Goal: Task Accomplishment & Management: Manage account settings

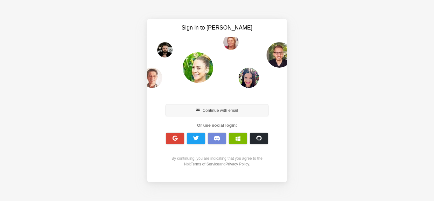
click at [201, 109] on button "Continue with email" at bounding box center [217, 110] width 102 height 11
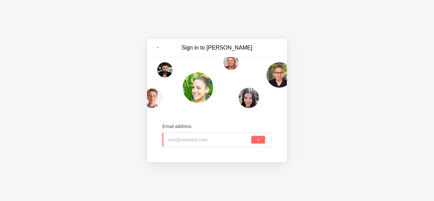
click at [190, 138] on input "email" at bounding box center [210, 140] width 82 height 14
type input "[EMAIL_ADDRESS][DOMAIN_NAME]"
click at [259, 143] on button "submit" at bounding box center [259, 140] width 14 height 8
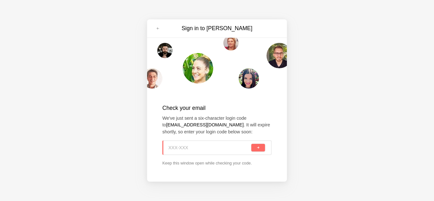
click at [197, 150] on input at bounding box center [210, 148] width 82 height 14
click at [186, 147] on input at bounding box center [210, 148] width 82 height 14
paste input "JCK-G4H"
type input "JCK-G4H"
click at [256, 148] on button "submit" at bounding box center [259, 148] width 14 height 8
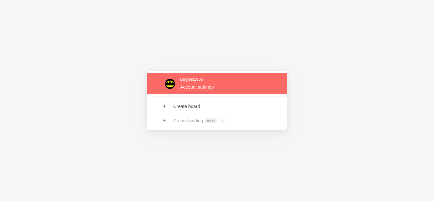
click at [179, 78] on link at bounding box center [217, 83] width 140 height 21
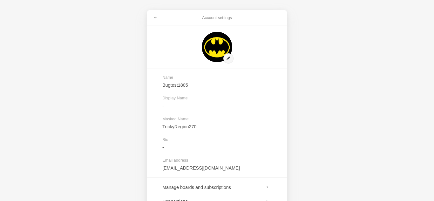
drag, startPoint x: 300, startPoint y: 53, endPoint x: 157, endPoint y: 17, distance: 147.9
click at [157, 17] on span at bounding box center [156, 18] width 4 height 4
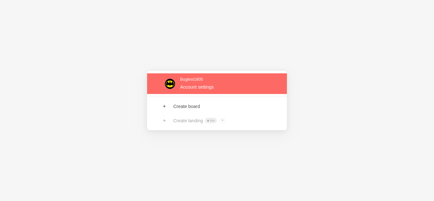
click at [181, 80] on link at bounding box center [217, 83] width 140 height 21
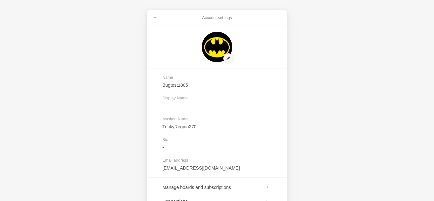
drag, startPoint x: 218, startPoint y: 43, endPoint x: 350, endPoint y: 56, distance: 132.3
click at [350, 56] on div "Account settings Name Bugtest1805 Display Name - Masked Name TrickyRegion270 Bi…" at bounding box center [217, 100] width 434 height 201
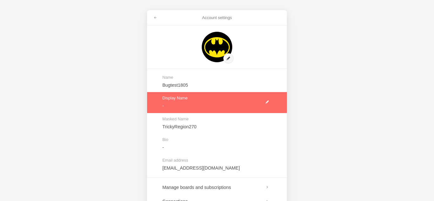
click at [178, 96] on link at bounding box center [217, 102] width 140 height 21
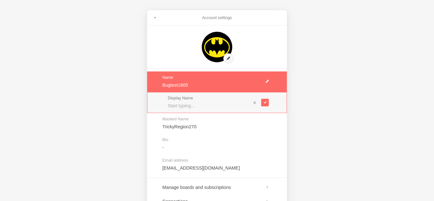
click at [183, 81] on link at bounding box center [217, 82] width 140 height 21
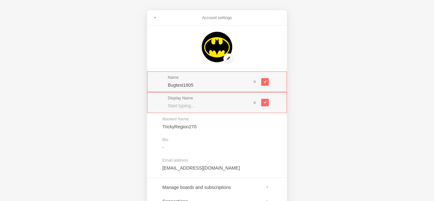
click at [206, 78] on span "Name" at bounding box center [209, 77] width 83 height 5
click at [207, 78] on span "Name" at bounding box center [209, 77] width 83 height 5
click at [156, 17] on span at bounding box center [156, 18] width 4 height 4
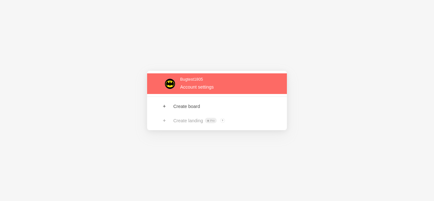
click at [189, 84] on link at bounding box center [217, 83] width 140 height 21
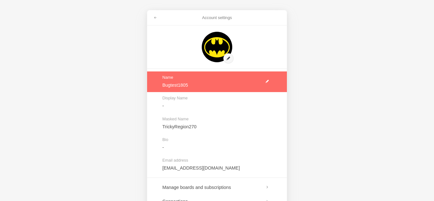
click at [185, 86] on link at bounding box center [217, 82] width 140 height 21
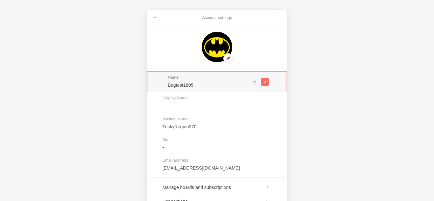
click at [203, 81] on div "Name Bugtest1805" at bounding box center [209, 81] width 83 height 13
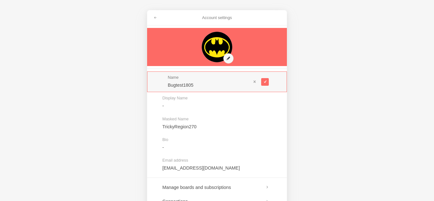
drag, startPoint x: 218, startPoint y: 45, endPoint x: 139, endPoint y: 103, distance: 98.6
click at [135, 108] on div "Account settings Name Bugtest1805 Display Name - Masked Name TrickyRegion270 Bi…" at bounding box center [217, 100] width 434 height 201
drag, startPoint x: 156, startPoint y: 56, endPoint x: 115, endPoint y: 50, distance: 41.4
click at [115, 50] on div "Account settings Name Bugtest1805 Display Name - Masked Name TrickyRegion270 Bi…" at bounding box center [217, 100] width 434 height 201
click at [230, 58] on link at bounding box center [217, 47] width 140 height 38
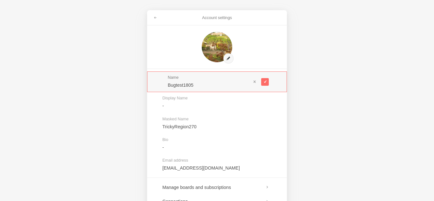
click at [416, 95] on div "Account settings Name Bugtest1805 Display Name - Masked Name TrickyRegion270 Bi…" at bounding box center [217, 100] width 434 height 201
click at [329, 62] on div "Account settings Name Bugtest1805 Display Name - Masked Name TrickyRegion270 Bi…" at bounding box center [217, 100] width 434 height 201
click at [401, 39] on div "Account settings Name Bugtest1805 Display Name - Masked Name TrickyRegion270 Bi…" at bounding box center [217, 100] width 434 height 201
